Goal: Task Accomplishment & Management: Complete application form

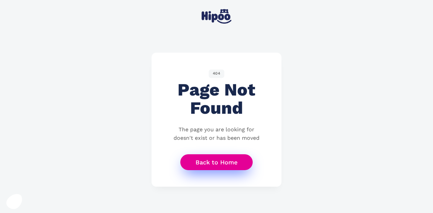
click at [227, 165] on link "Back to Home" at bounding box center [216, 162] width 72 height 16
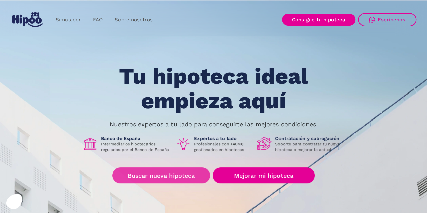
click at [175, 175] on link "Buscar nueva hipoteca" at bounding box center [162, 176] width 98 height 16
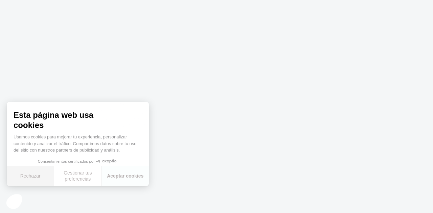
click at [33, 179] on button "Rechazar" at bounding box center [30, 176] width 47 height 20
